Goal: Task Accomplishment & Management: Manage account settings

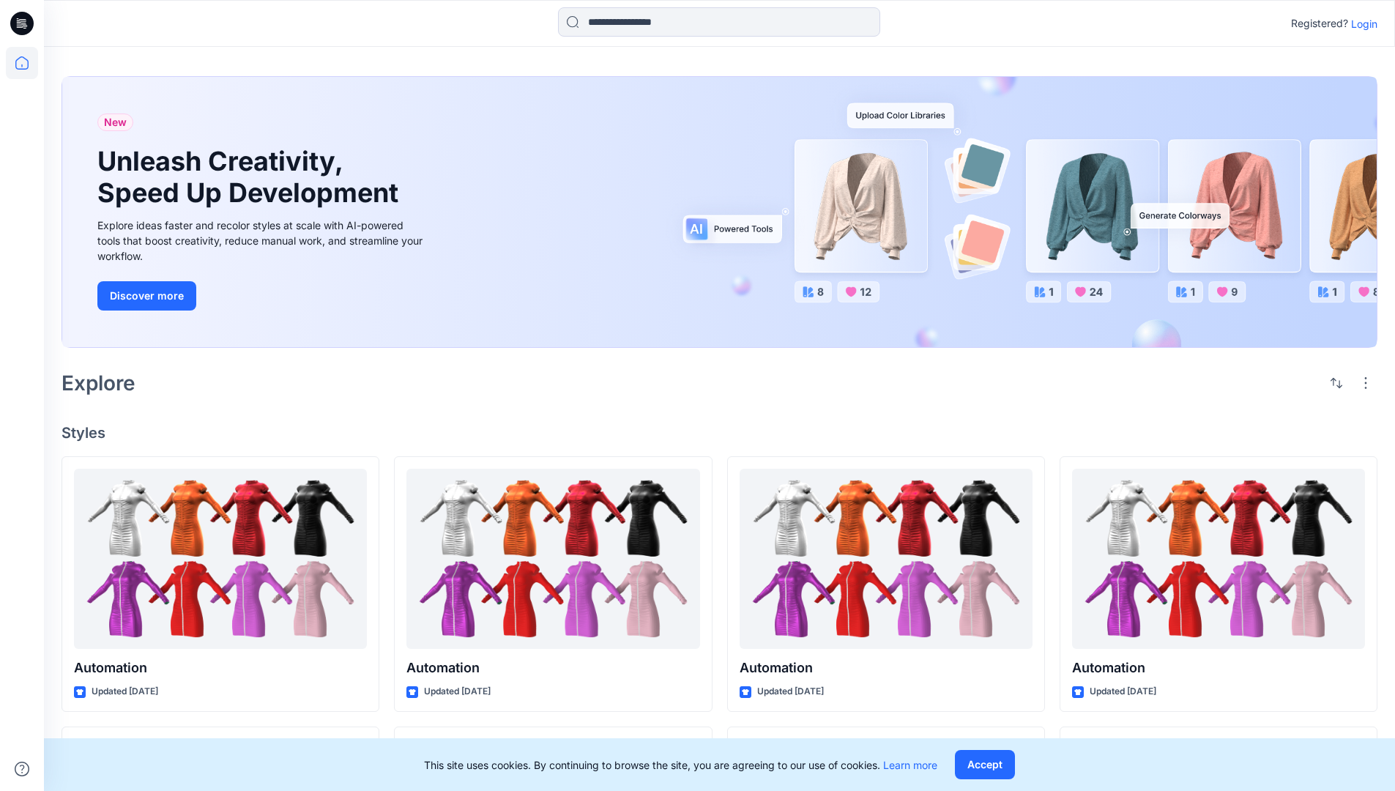
click at [1360, 23] on p "Login" at bounding box center [1364, 23] width 26 height 15
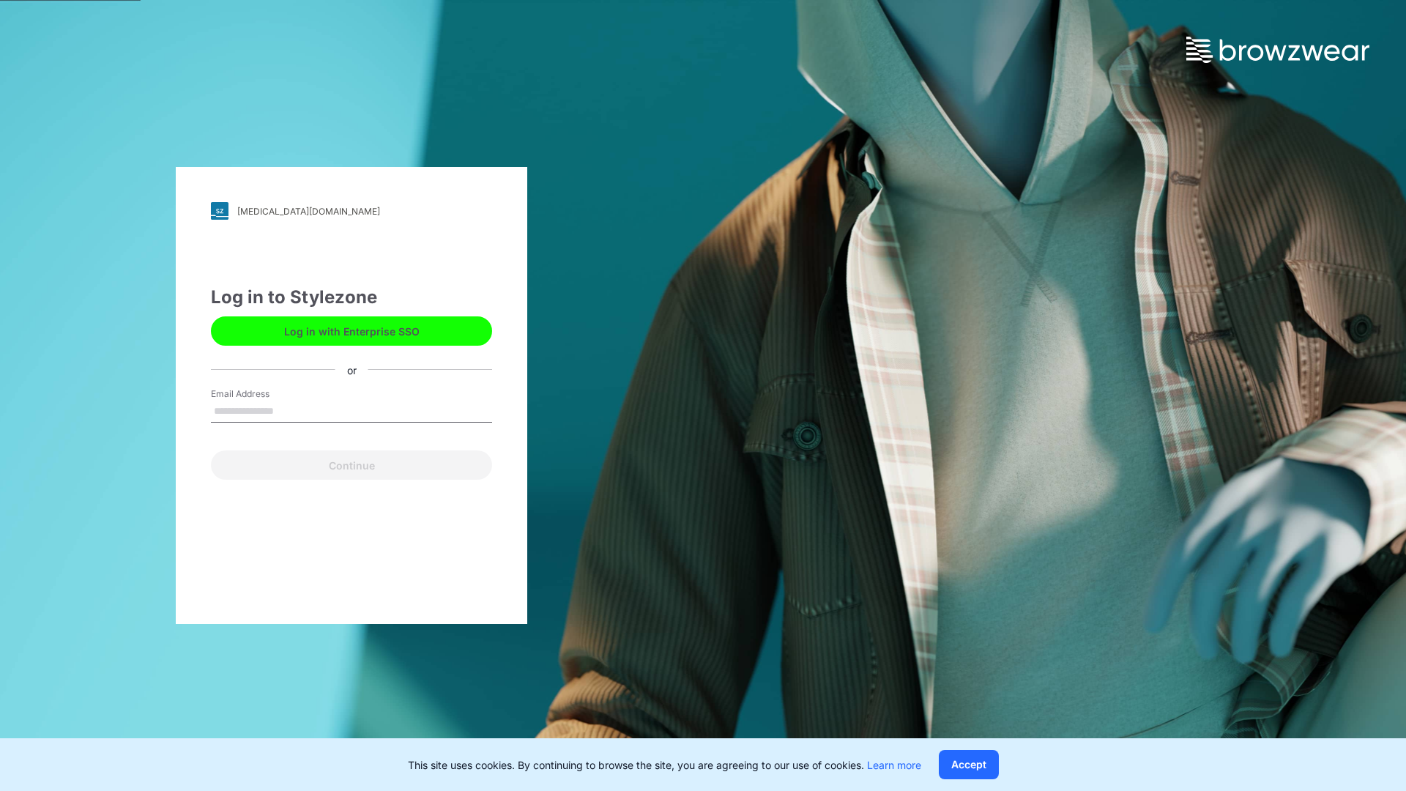
click at [289, 410] on input "Email Address" at bounding box center [351, 411] width 281 height 22
type input "**********"
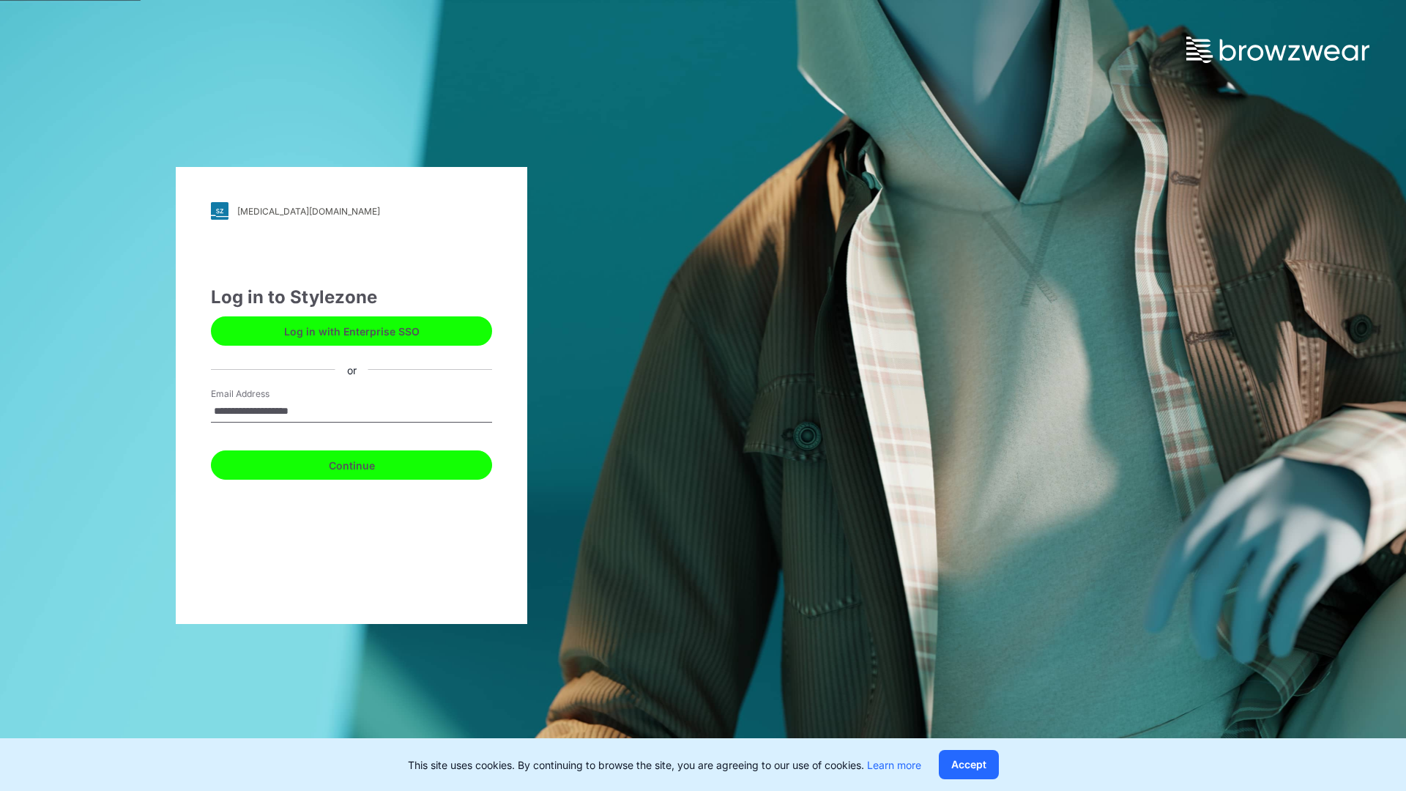
click at [367, 463] on button "Continue" at bounding box center [351, 464] width 281 height 29
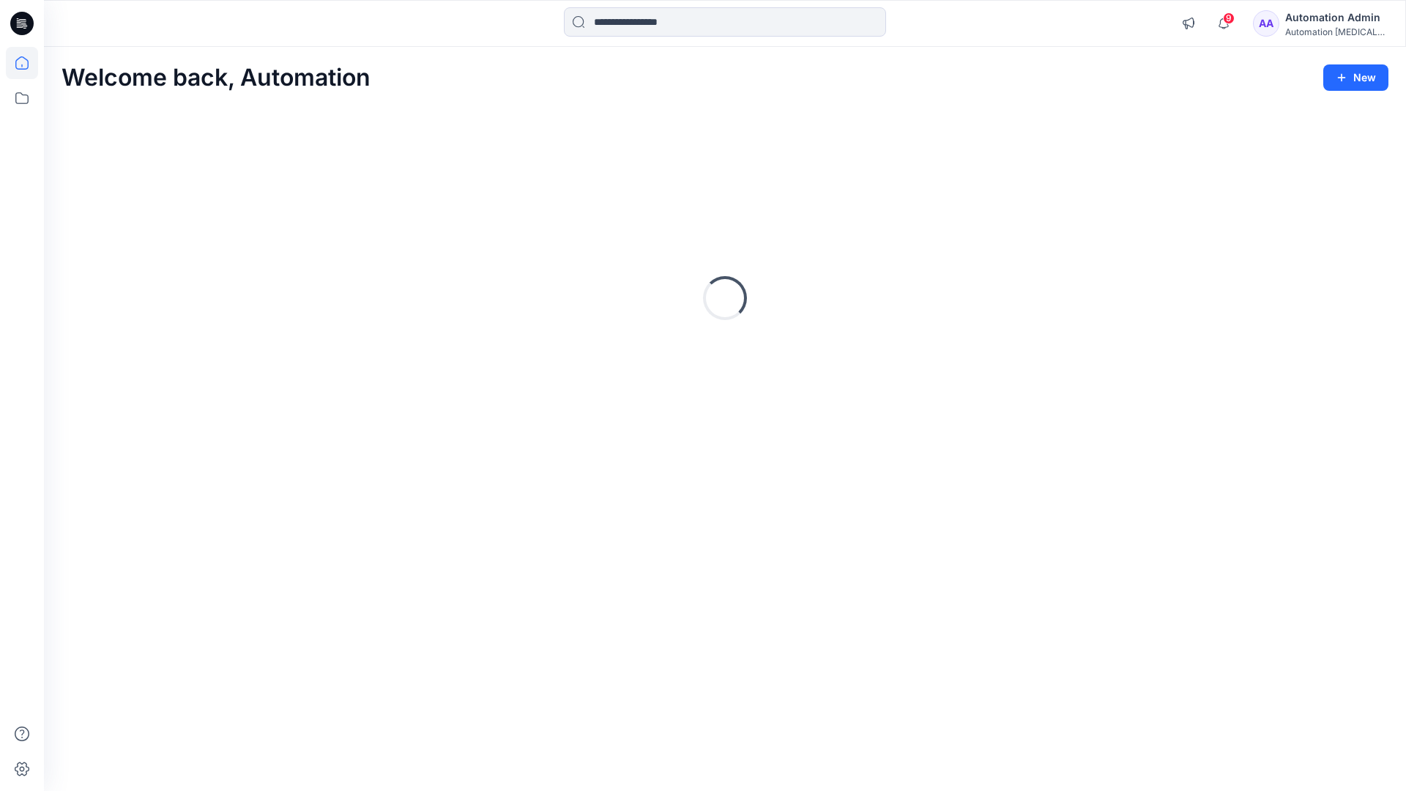
click at [28, 63] on icon at bounding box center [21, 62] width 13 height 13
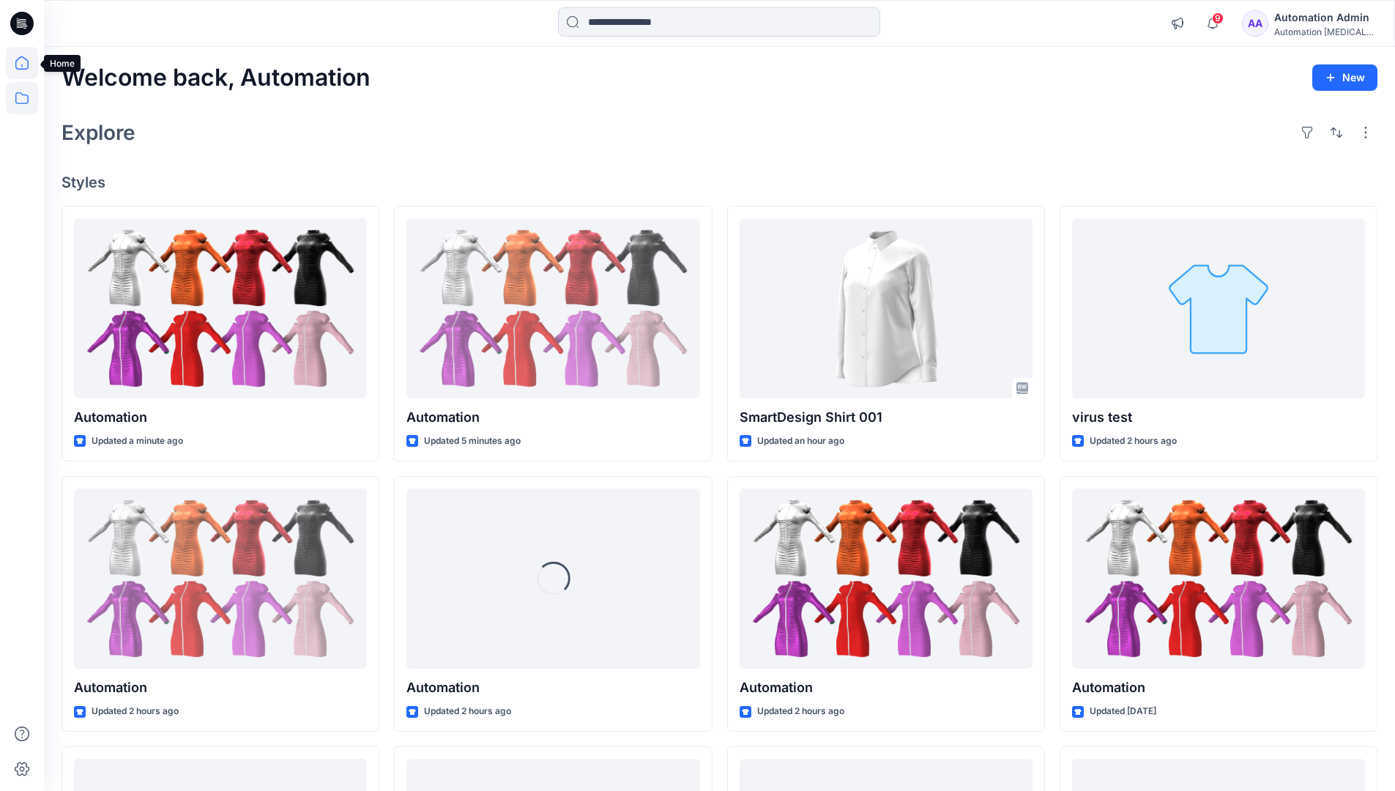
click at [23, 100] on icon at bounding box center [22, 98] width 32 height 32
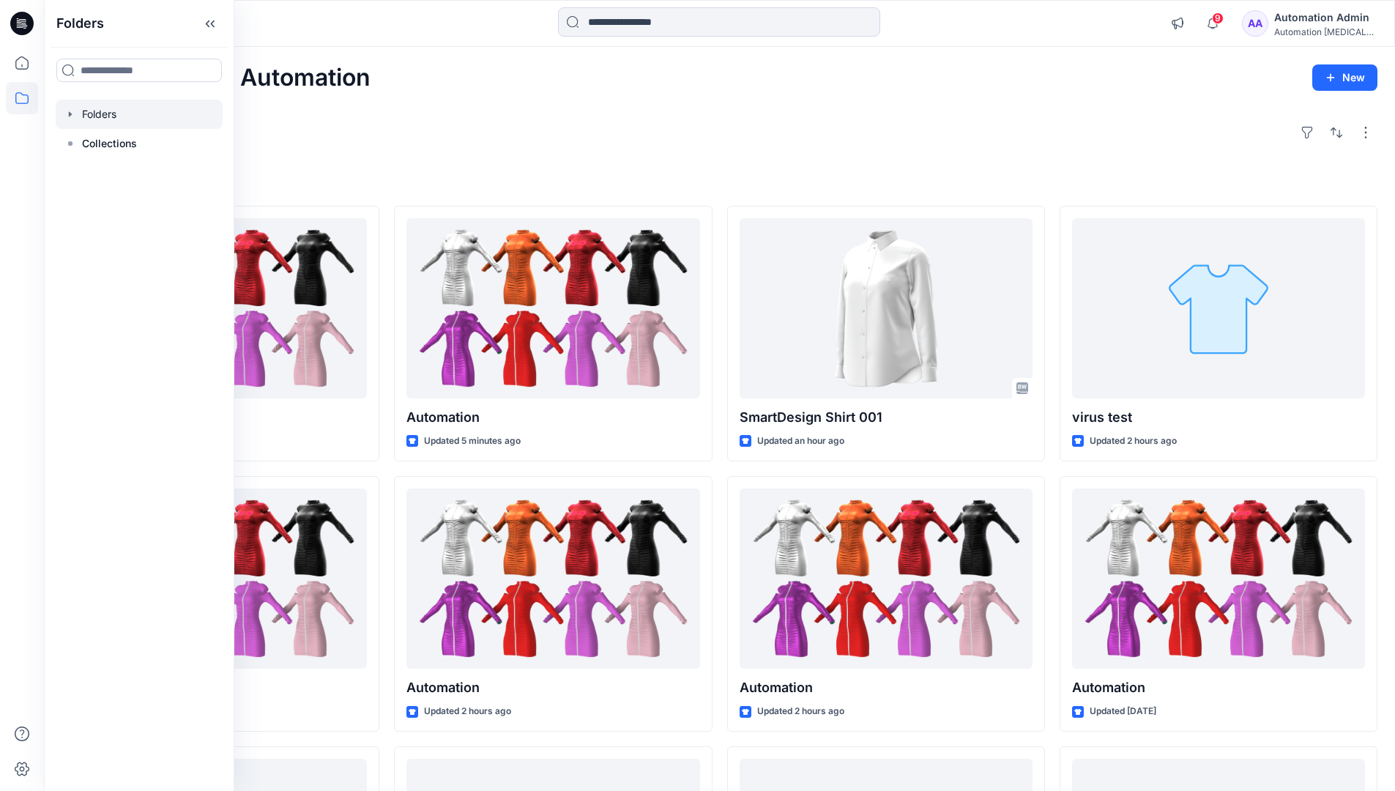
click at [105, 108] on div at bounding box center [139, 114] width 167 height 29
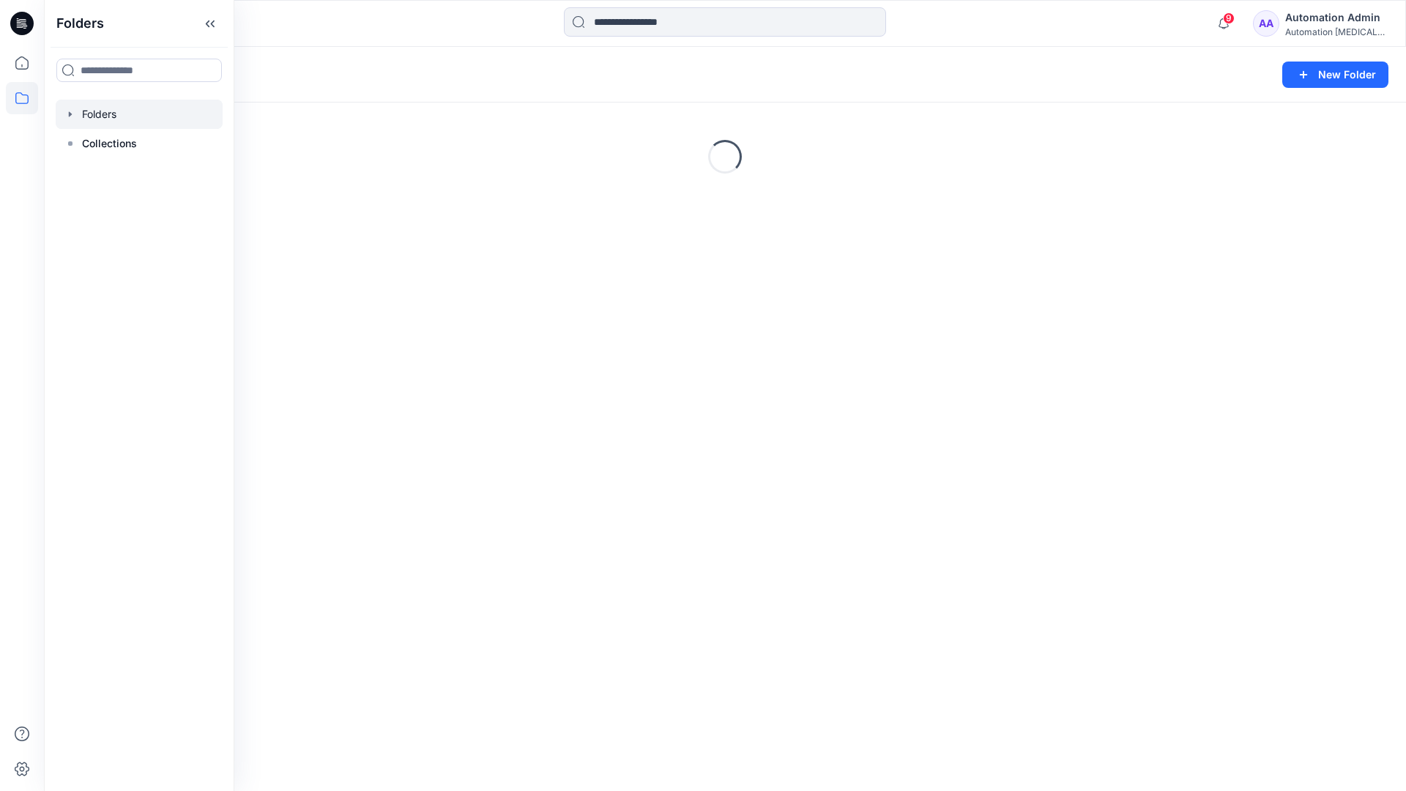
click at [389, 335] on div "Folders New Folder Loading..." at bounding box center [725, 419] width 1362 height 744
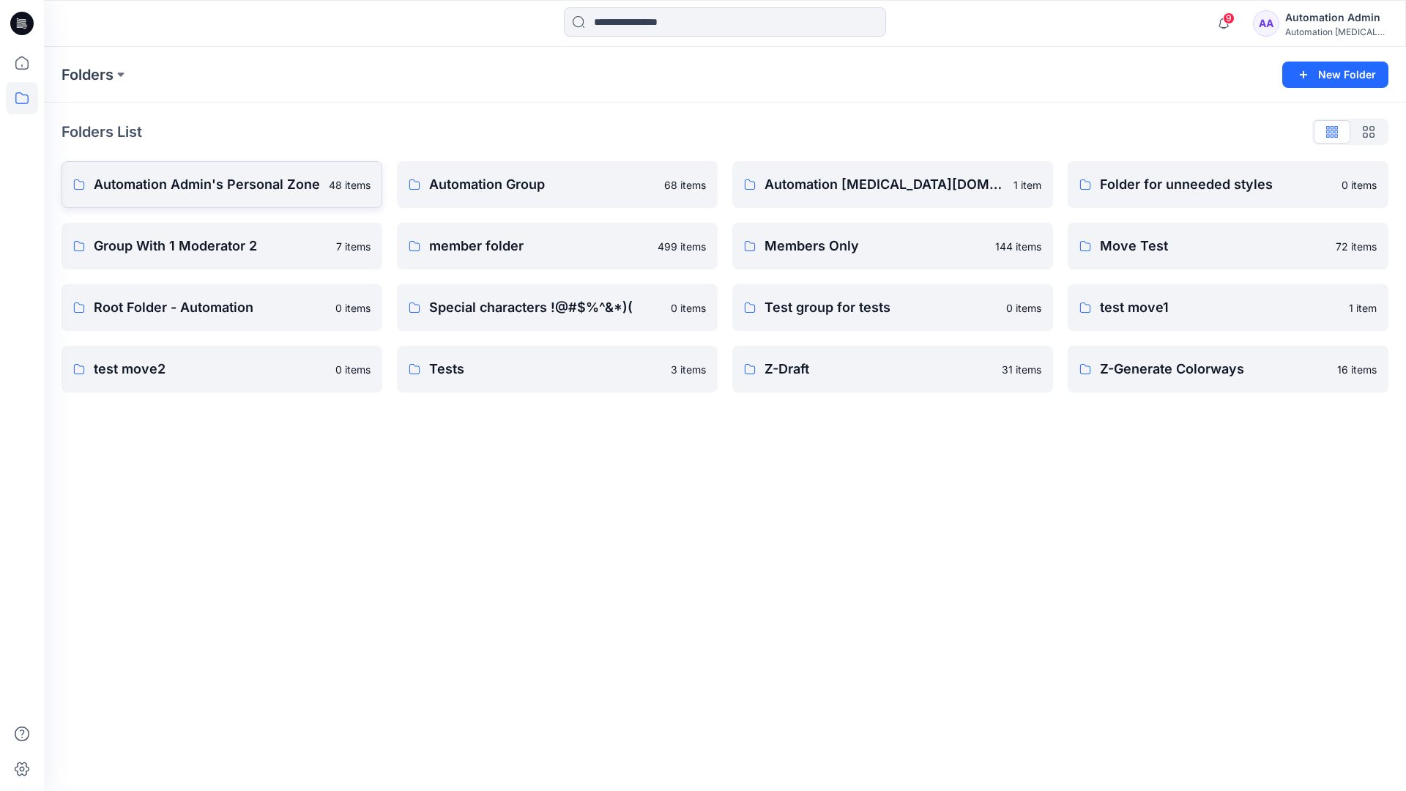
click at [252, 182] on p "Automation Admin's Personal Zone" at bounding box center [207, 184] width 226 height 20
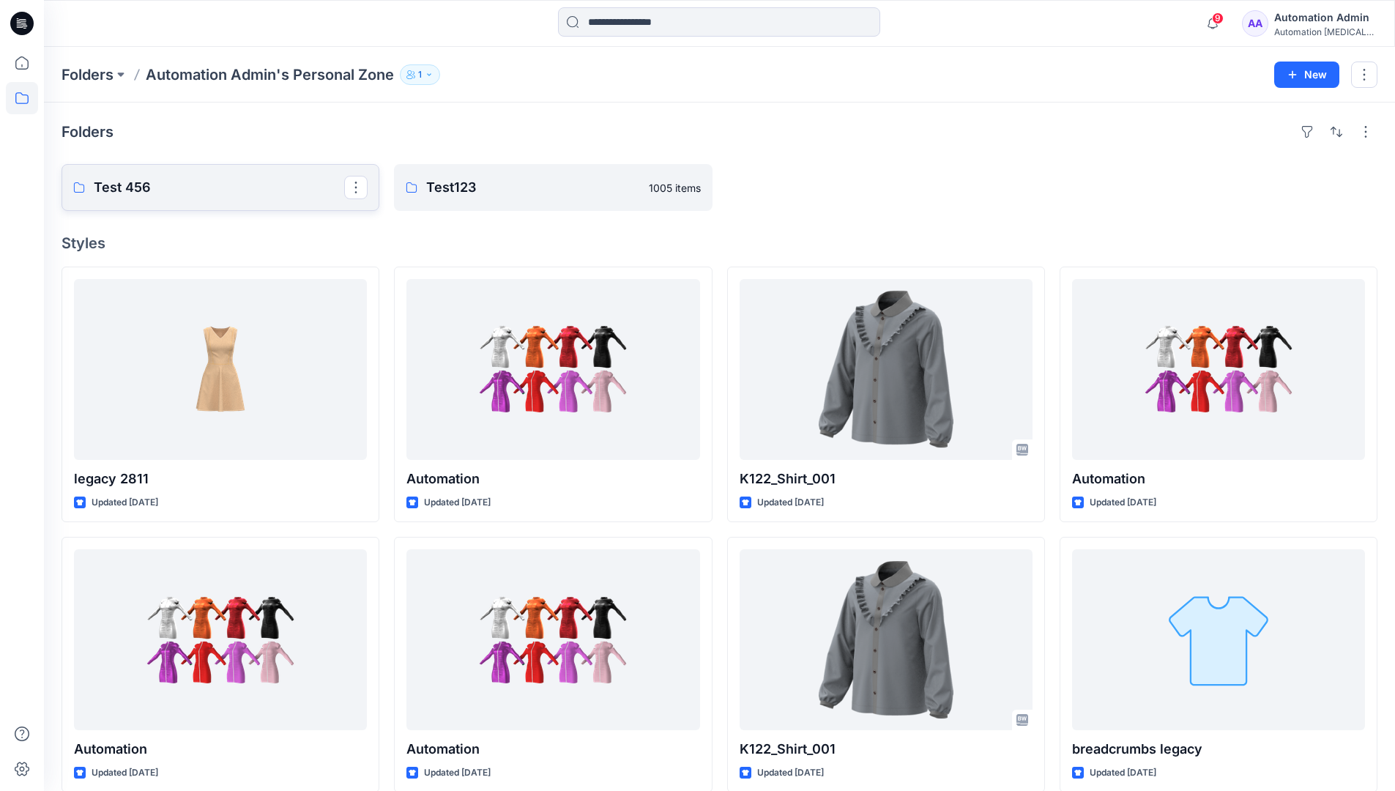
click at [138, 186] on p "Test 456" at bounding box center [219, 187] width 250 height 20
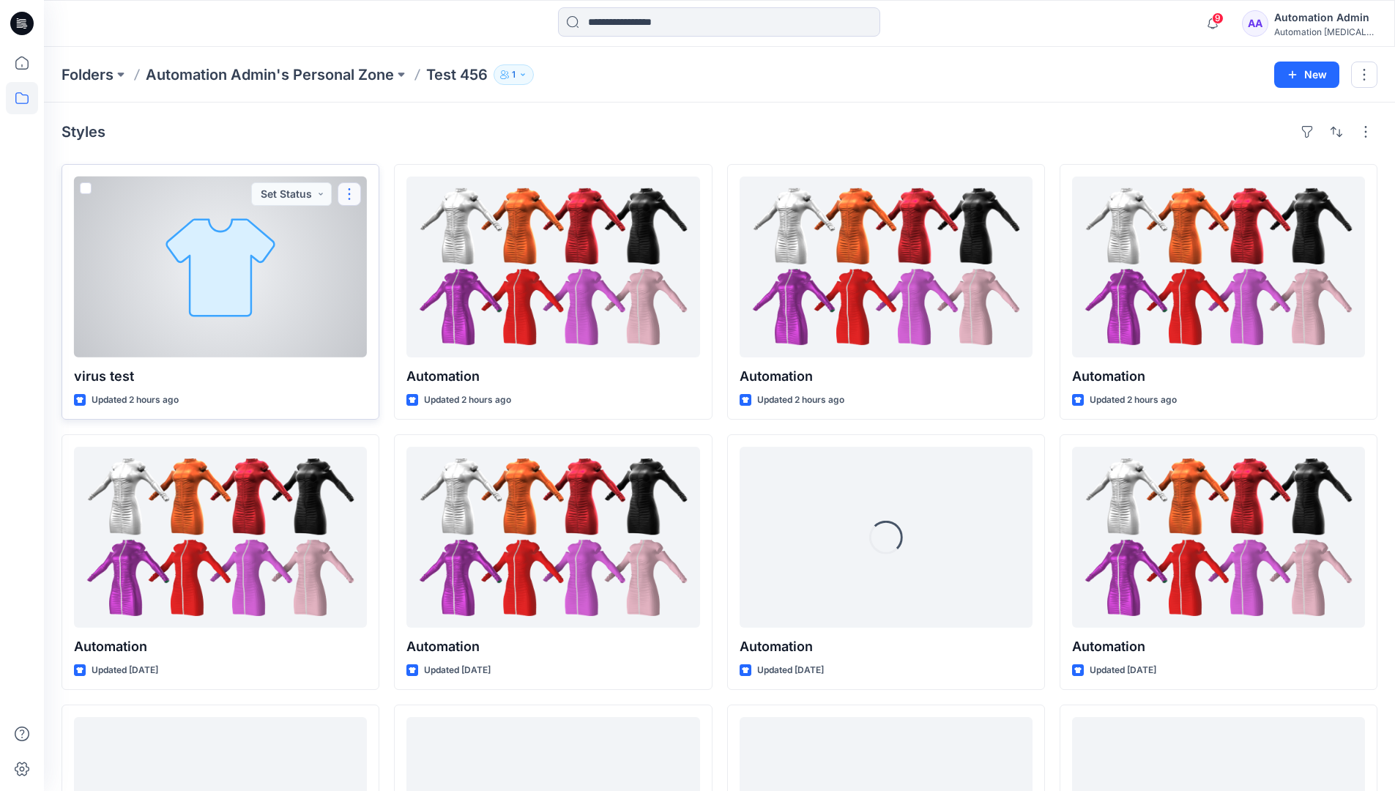
click at [349, 191] on button "button" at bounding box center [348, 193] width 23 height 23
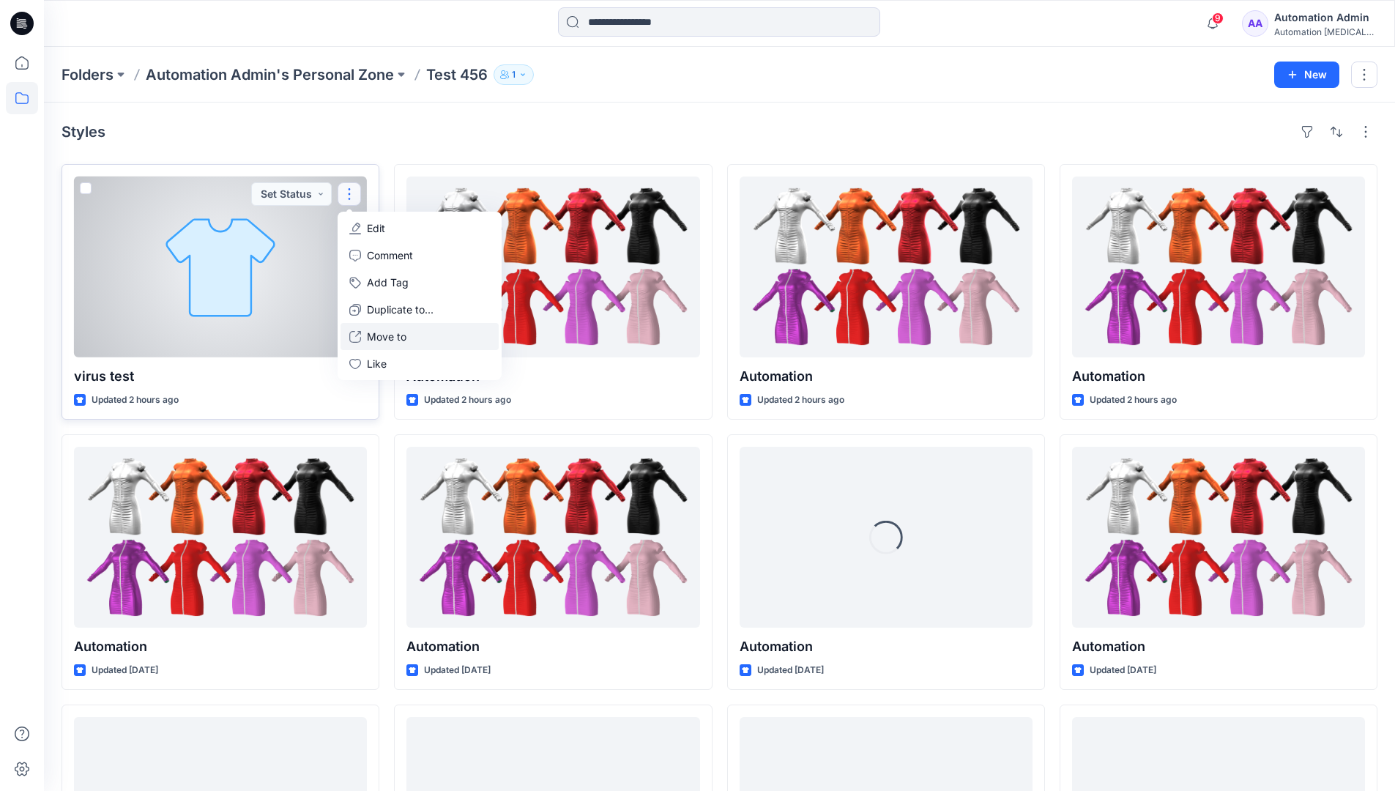
click at [392, 341] on p "Move to" at bounding box center [387, 336] width 40 height 15
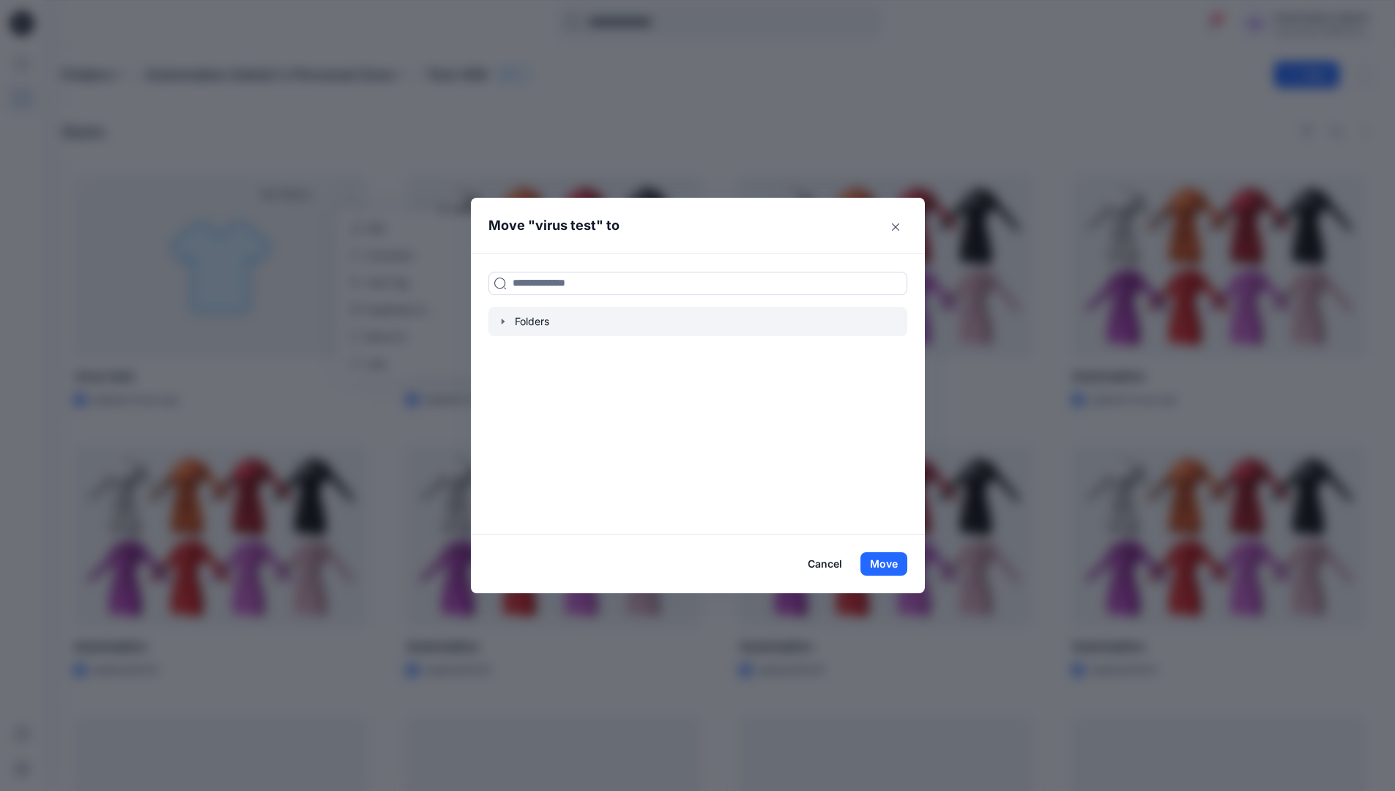
click at [504, 321] on icon "button" at bounding box center [502, 320] width 3 height 5
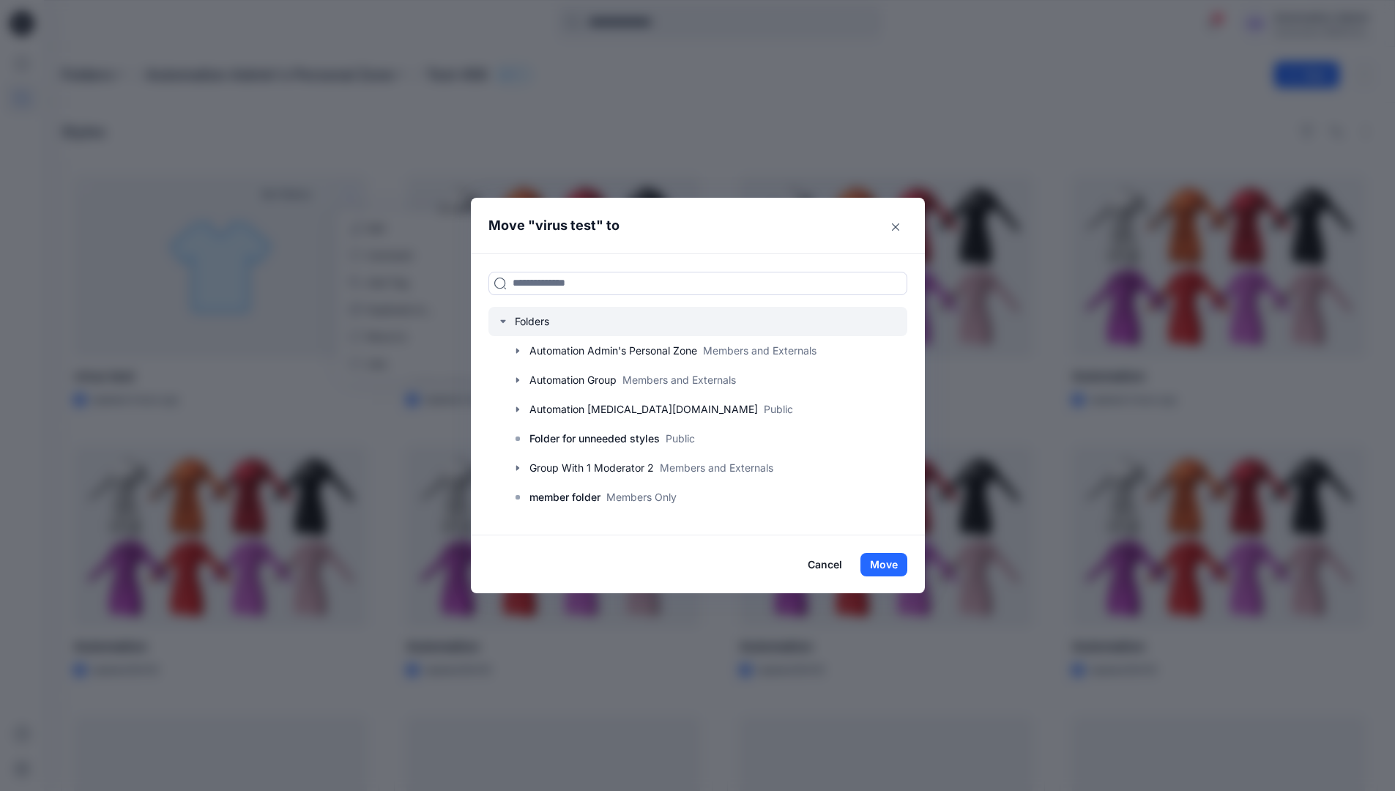
scroll to position [144, 0]
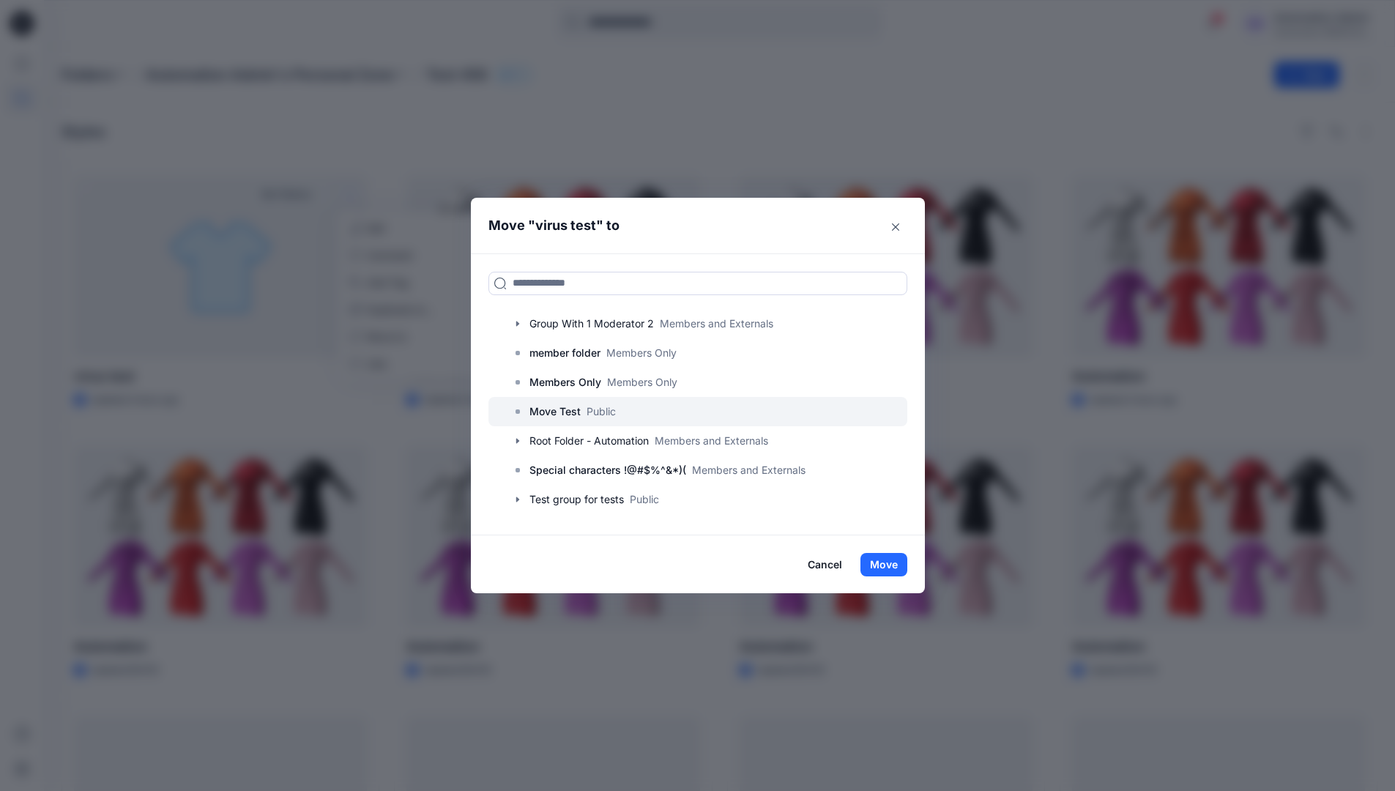
click at [568, 411] on p "Move Test" at bounding box center [554, 412] width 51 height 18
click at [889, 560] on button "Move" at bounding box center [883, 564] width 47 height 23
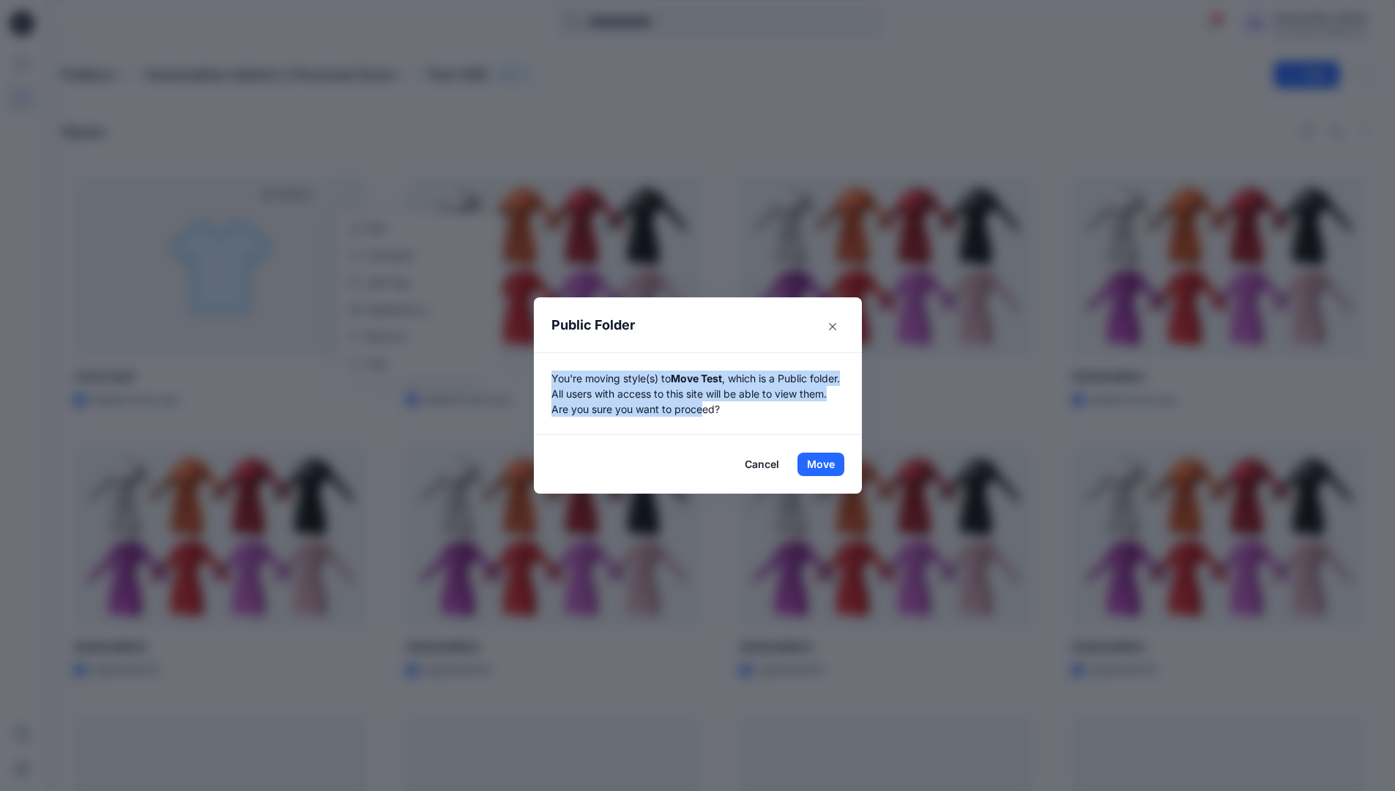
drag, startPoint x: 889, startPoint y: 560, endPoint x: 736, endPoint y: 406, distance: 217.4
click at [736, 406] on p "You're moving style(s) to Move Test , which is a Public folder. All users with …" at bounding box center [697, 393] width 293 height 46
click at [826, 464] on button "Move" at bounding box center [820, 463] width 47 height 23
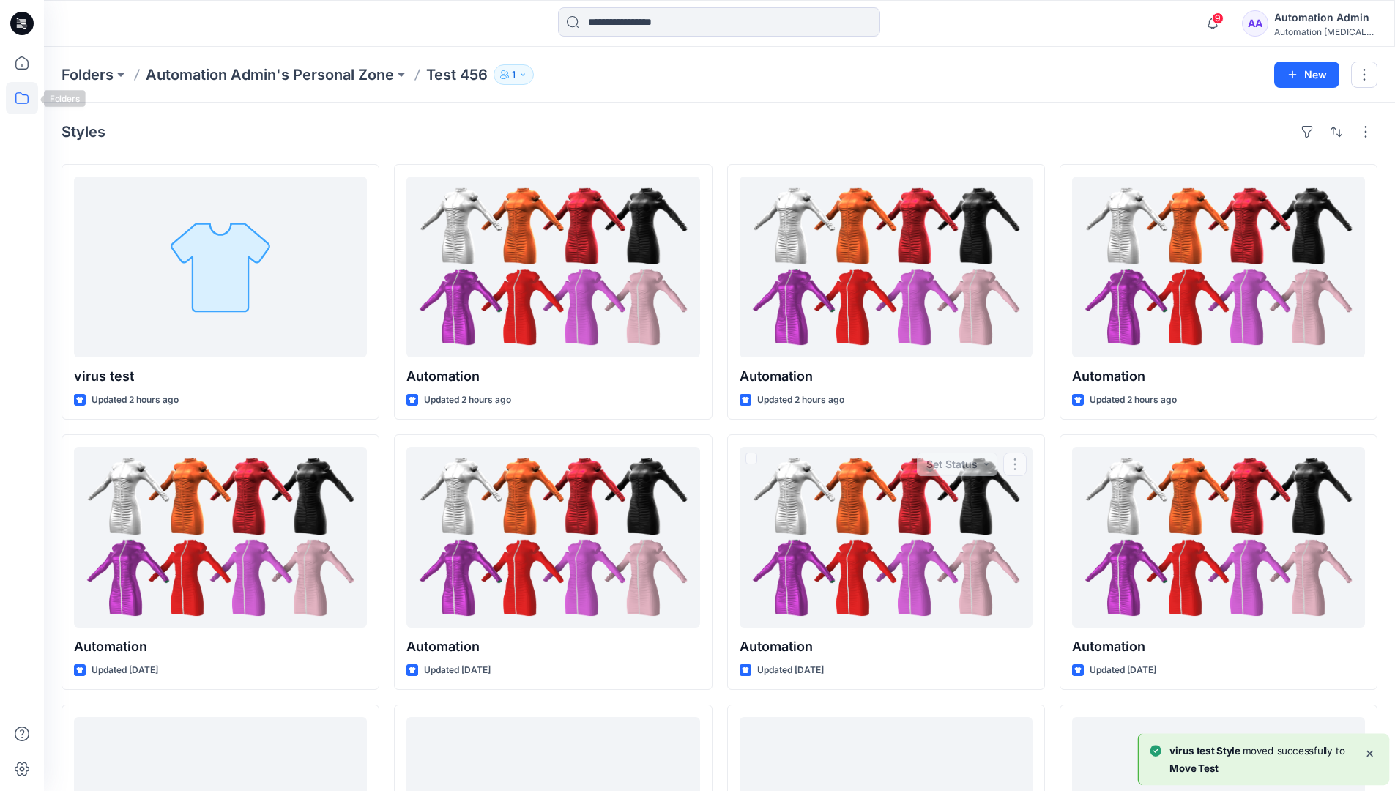
click at [15, 96] on icon at bounding box center [22, 98] width 32 height 32
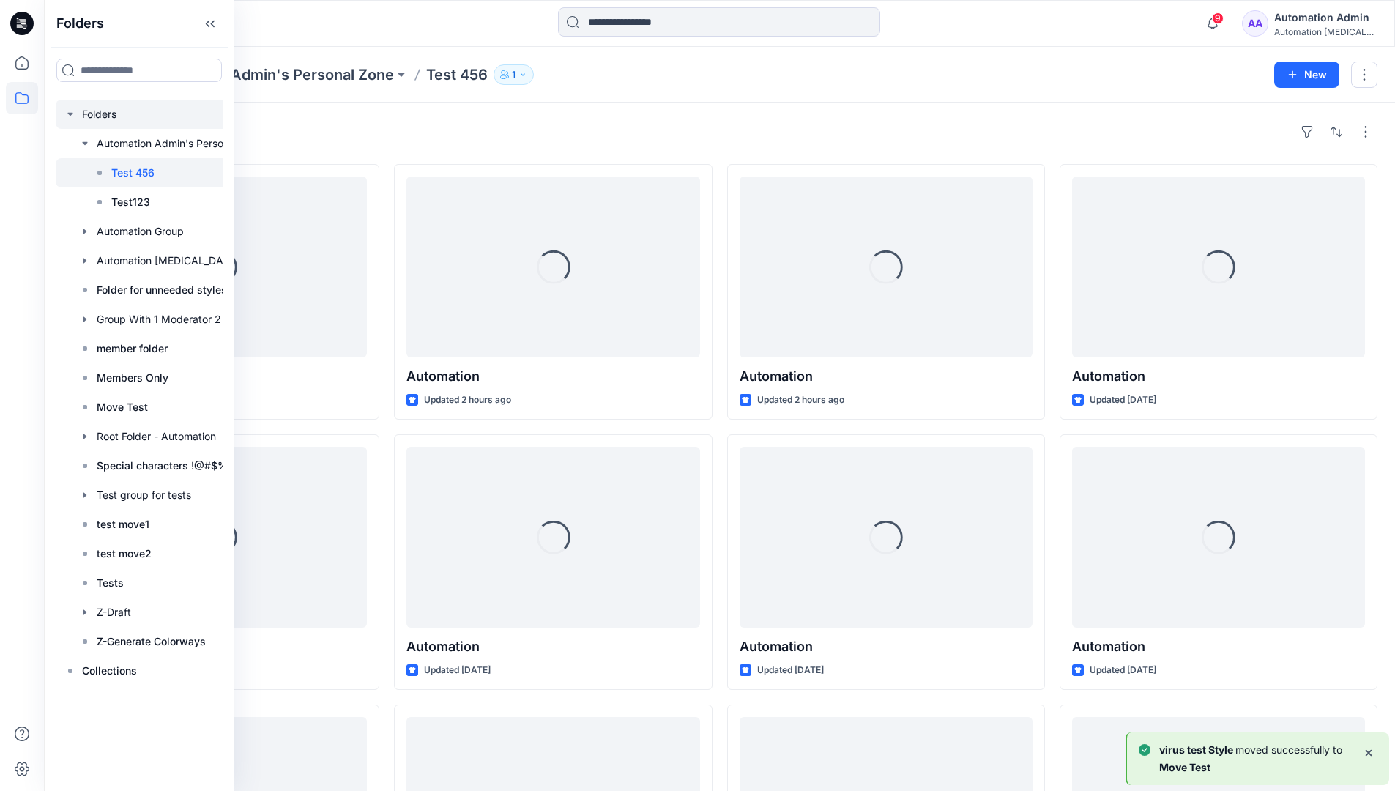
click at [97, 116] on div at bounding box center [158, 114] width 205 height 29
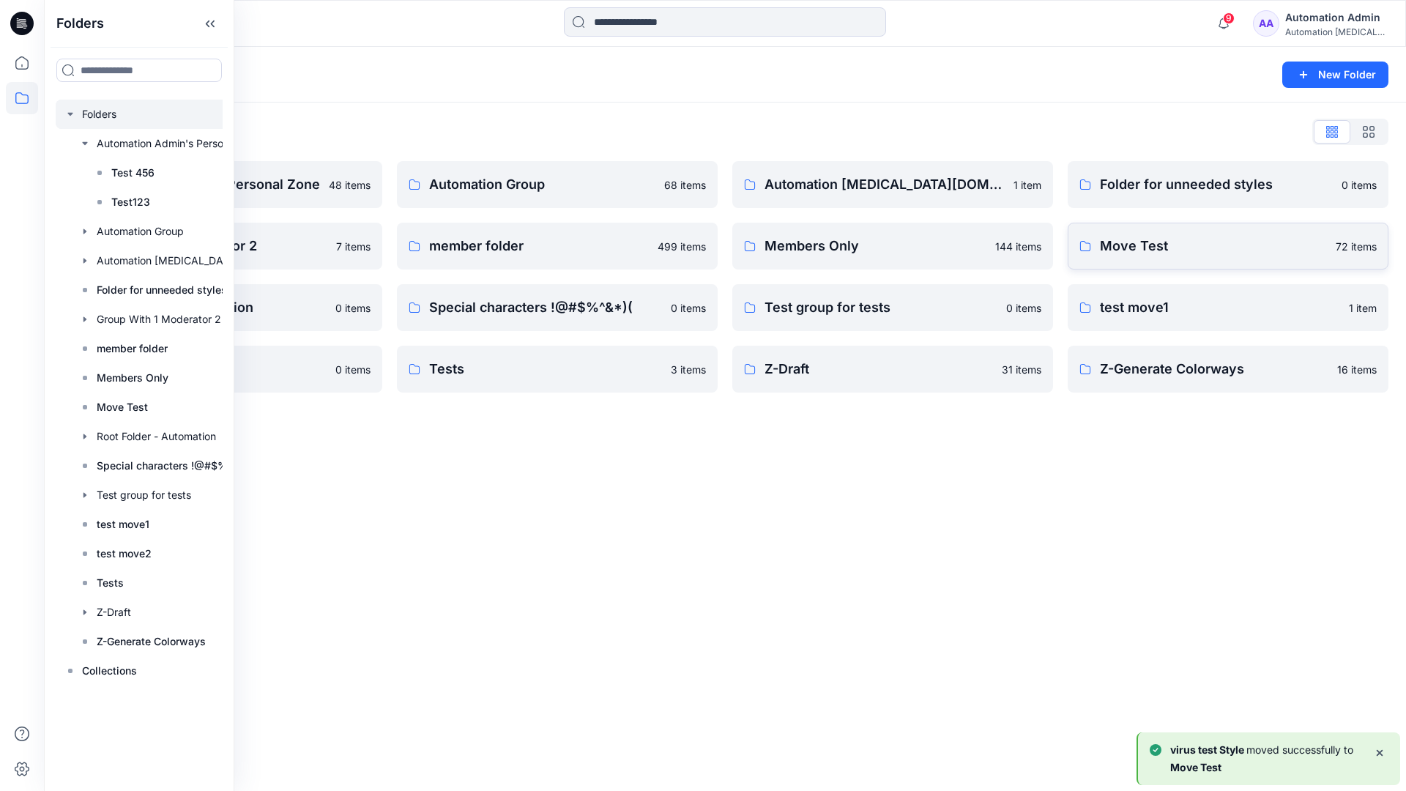
click at [1119, 250] on p "Move Test" at bounding box center [1213, 246] width 227 height 20
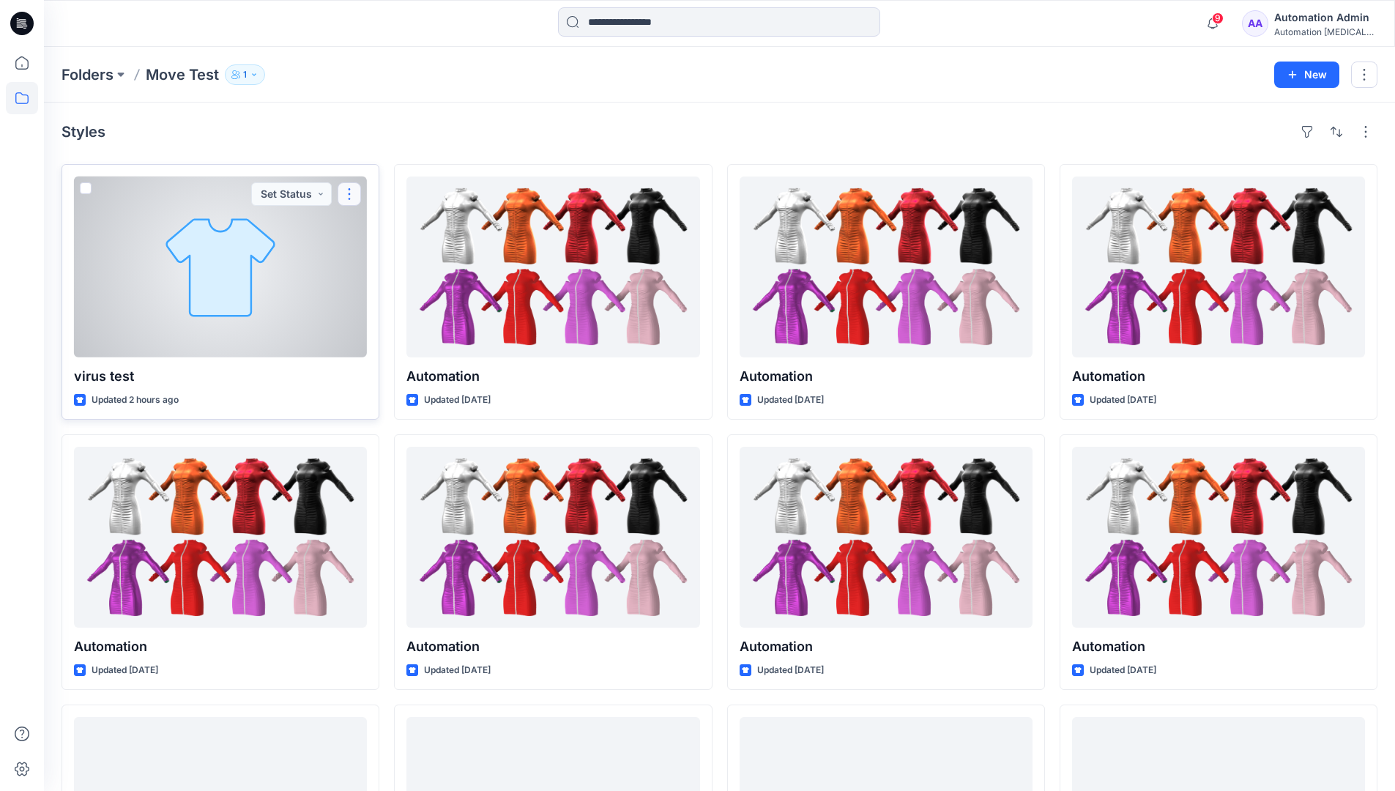
click at [345, 198] on button "button" at bounding box center [348, 193] width 23 height 23
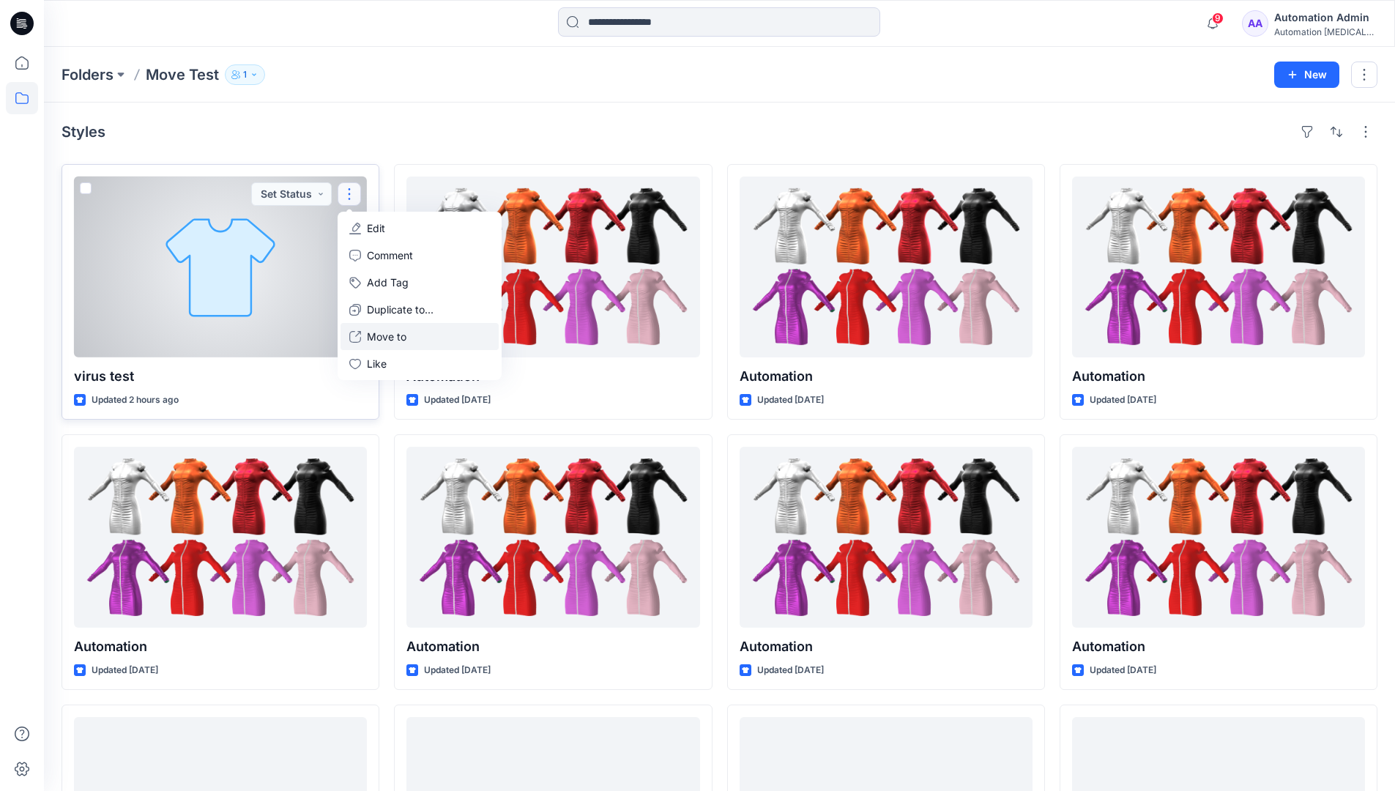
click at [391, 331] on p "Move to" at bounding box center [387, 336] width 40 height 15
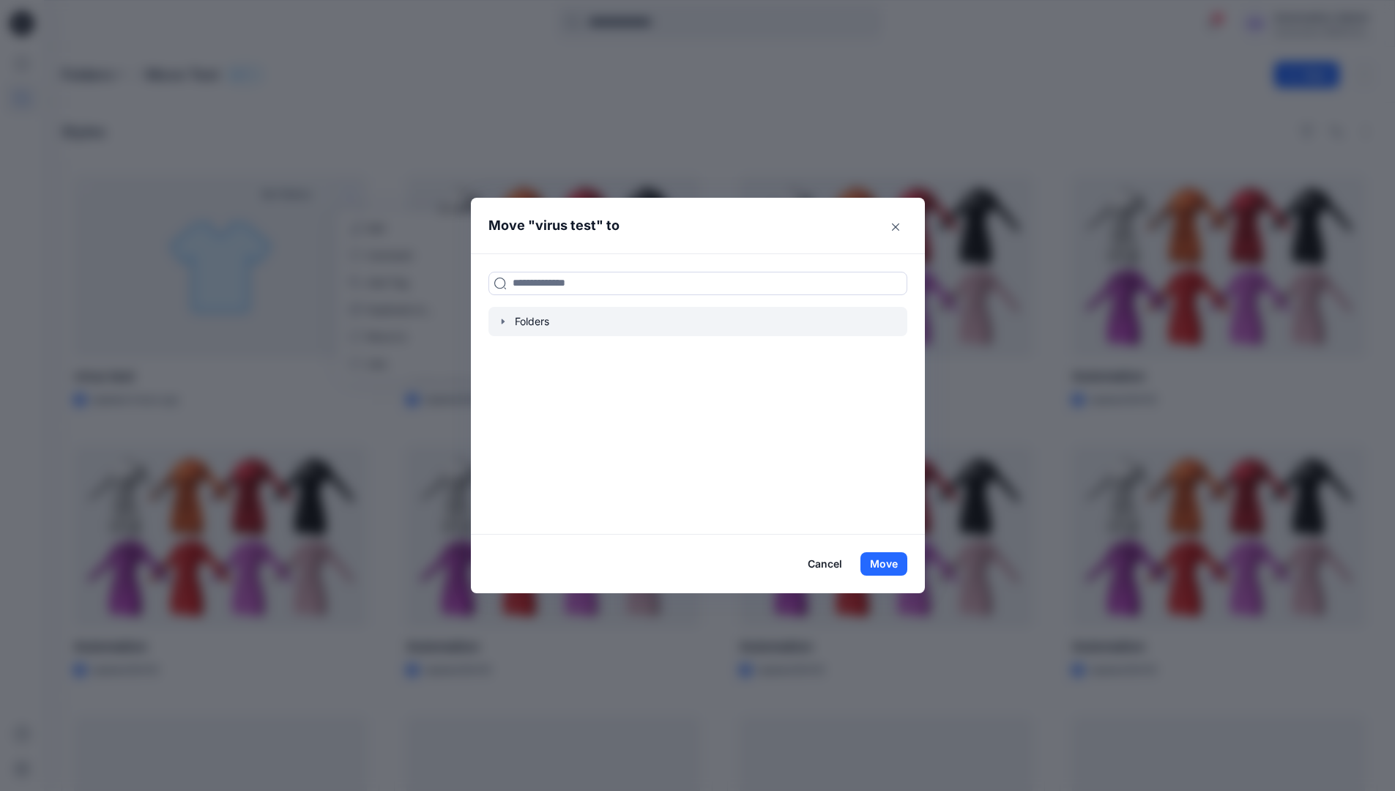
click at [505, 326] on icon "button" at bounding box center [503, 322] width 12 height 12
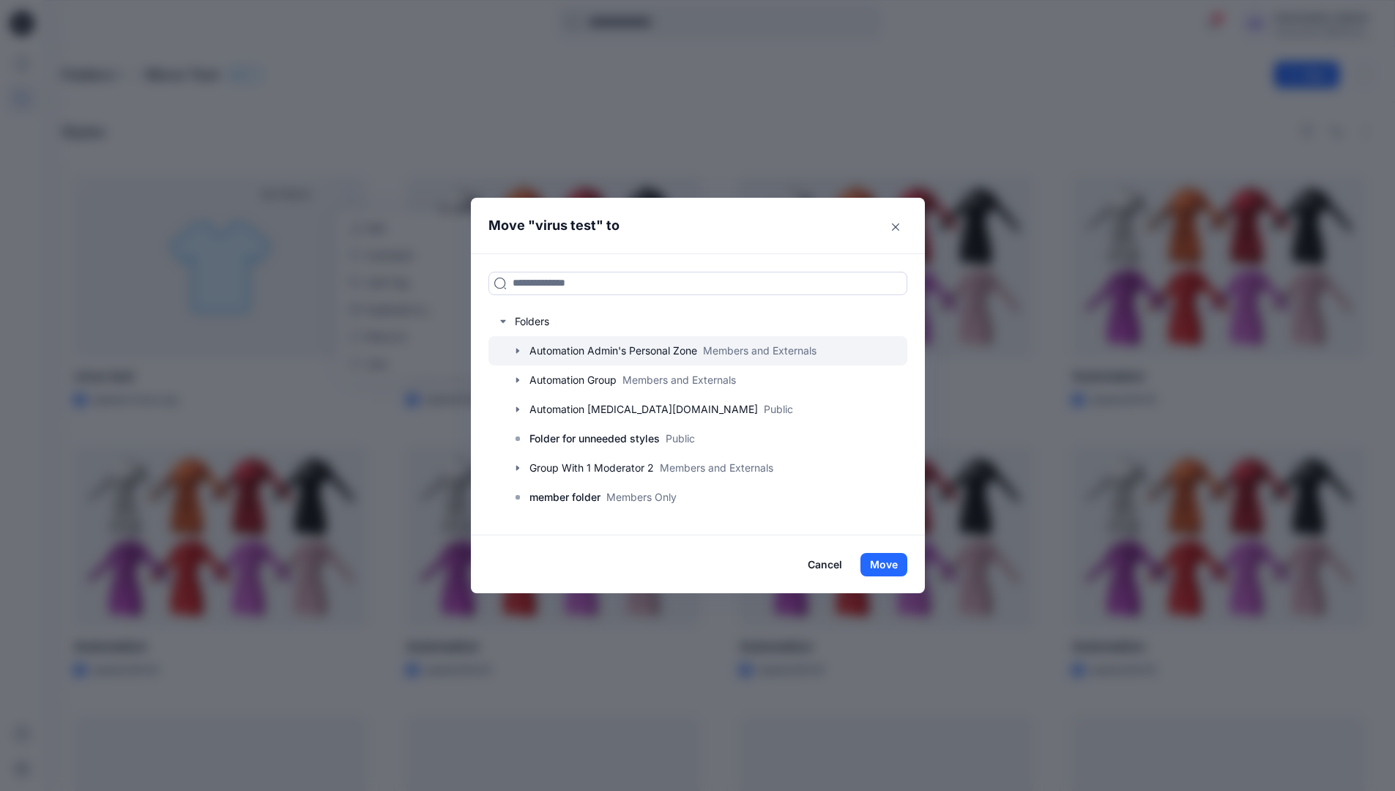
click at [523, 349] on icon "button" at bounding box center [518, 351] width 12 height 12
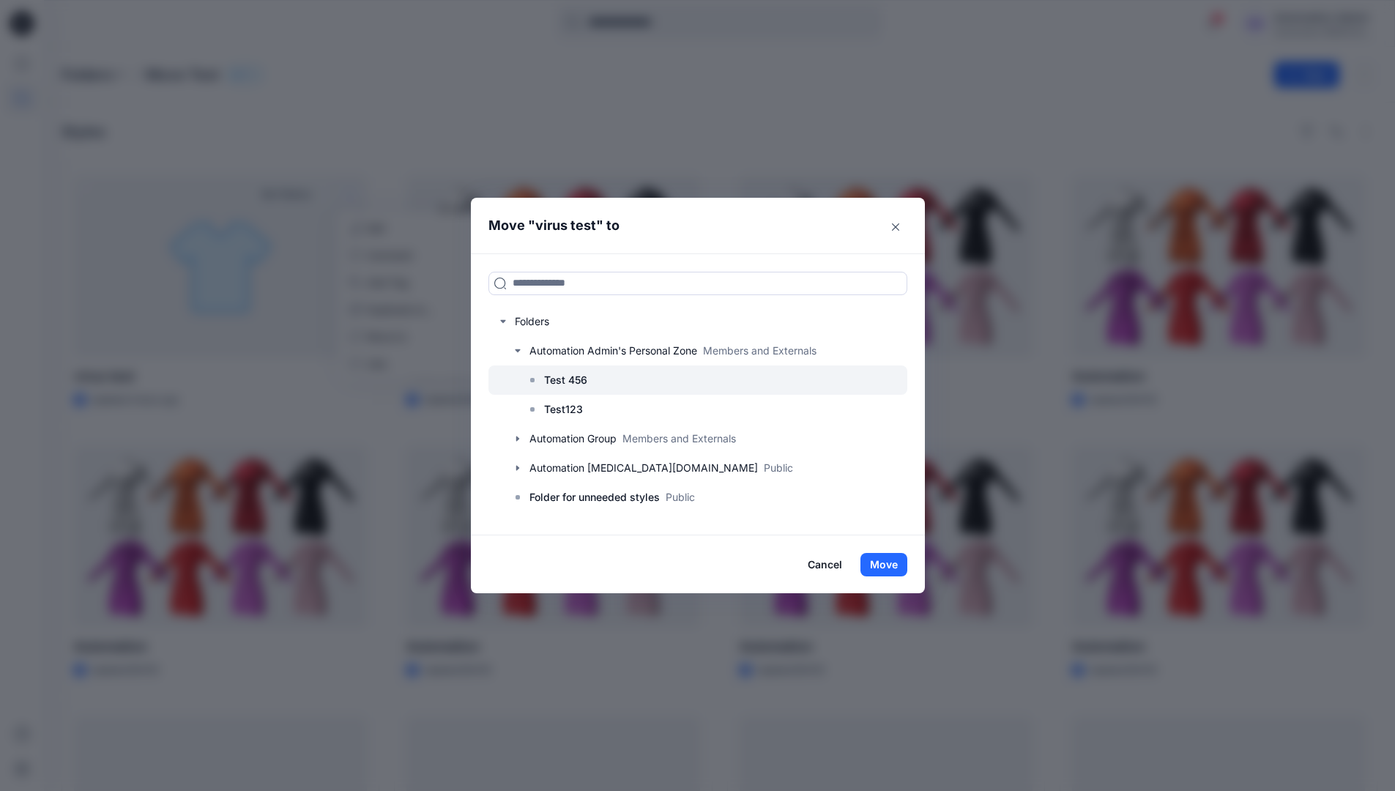
click at [562, 377] on p "Test 456" at bounding box center [565, 380] width 43 height 18
click at [893, 567] on button "Move" at bounding box center [883, 564] width 47 height 23
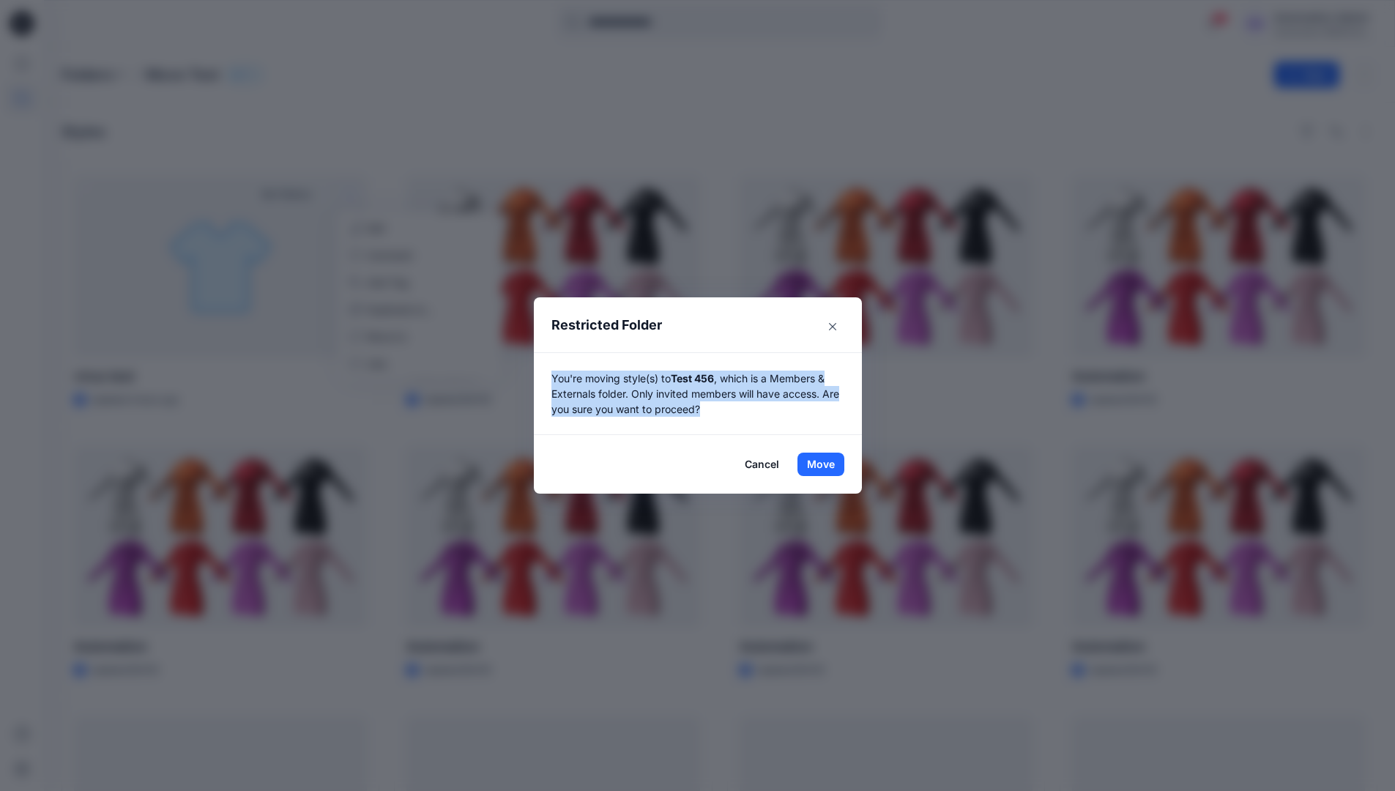
drag, startPoint x: 893, startPoint y: 567, endPoint x: 717, endPoint y: 414, distance: 233.0
click at [717, 414] on p "You're moving style(s) to Test 456 , which is a Members & Externals folder. Onl…" at bounding box center [697, 393] width 293 height 46
click at [826, 464] on button "Move" at bounding box center [820, 463] width 47 height 23
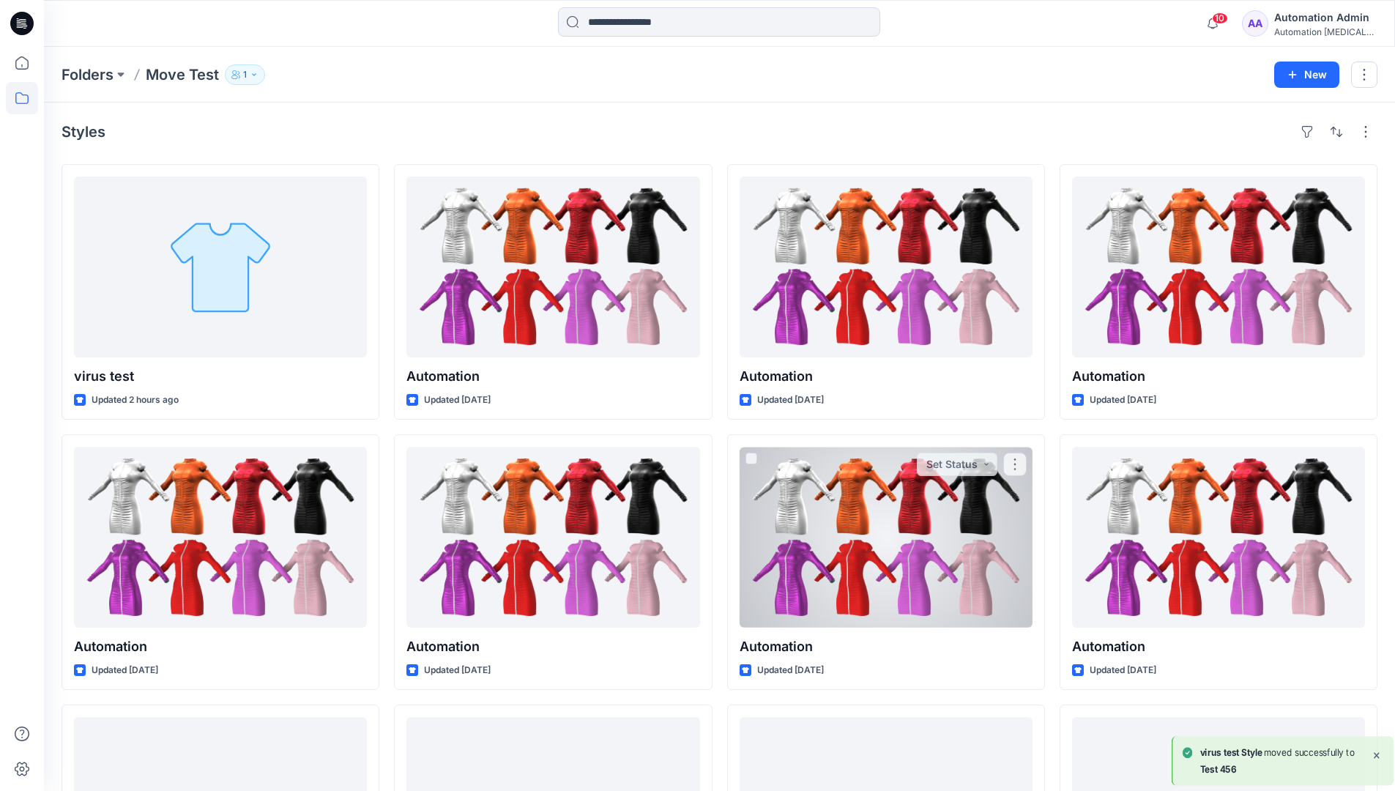
click at [1315, 20] on div "Automation Admin" at bounding box center [1325, 18] width 102 height 18
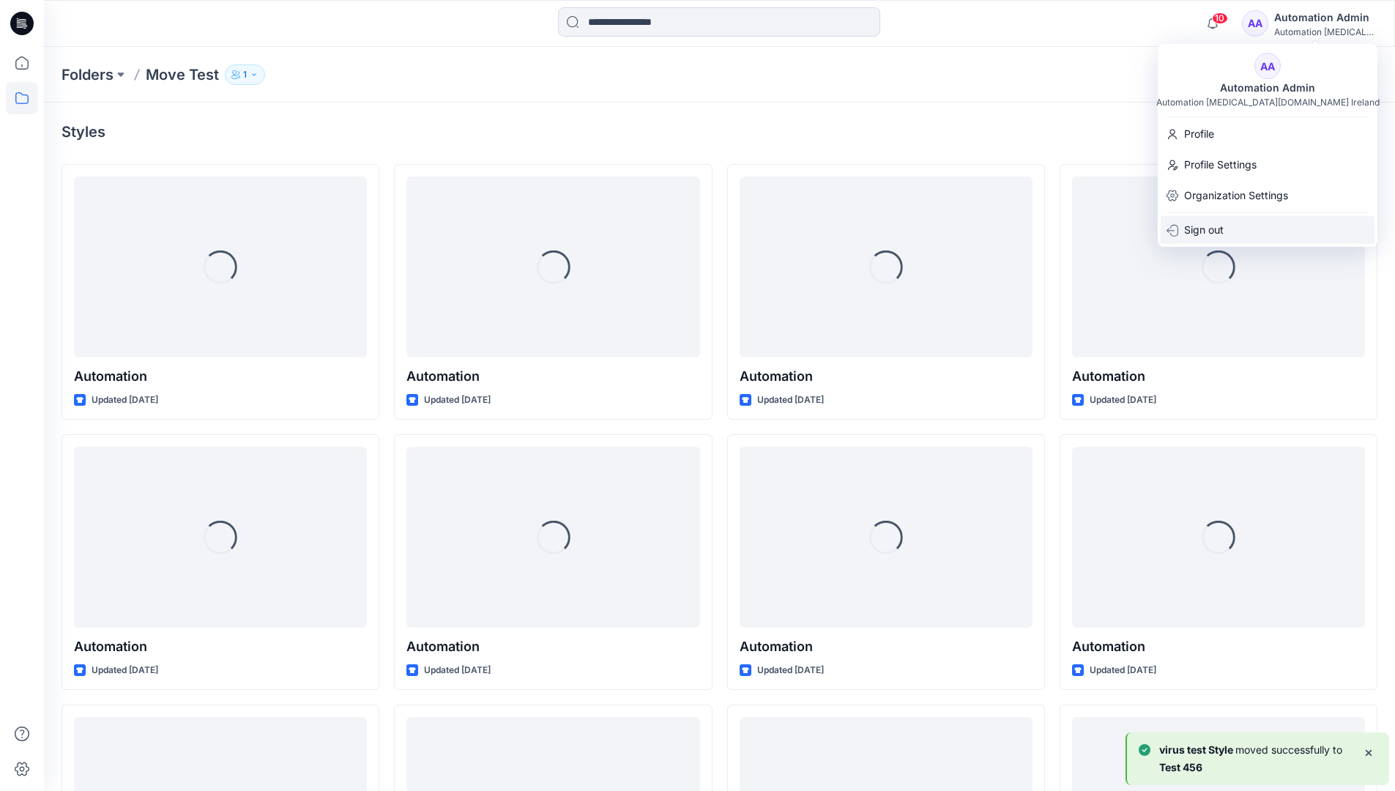
click at [1222, 225] on p "Sign out" at bounding box center [1204, 230] width 40 height 28
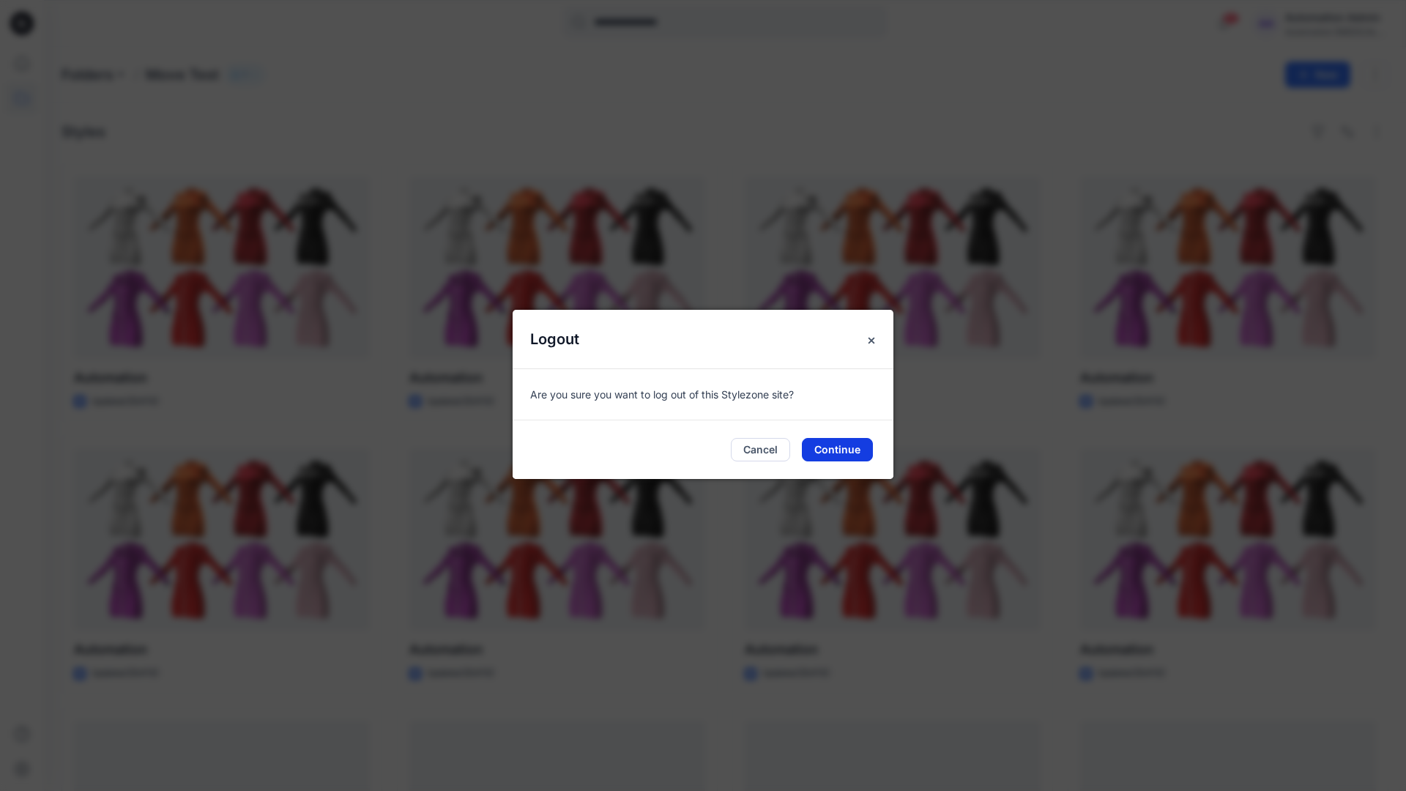
click at [865, 438] on button "Continue" at bounding box center [837, 449] width 71 height 23
